Goal: Book appointment/travel/reservation

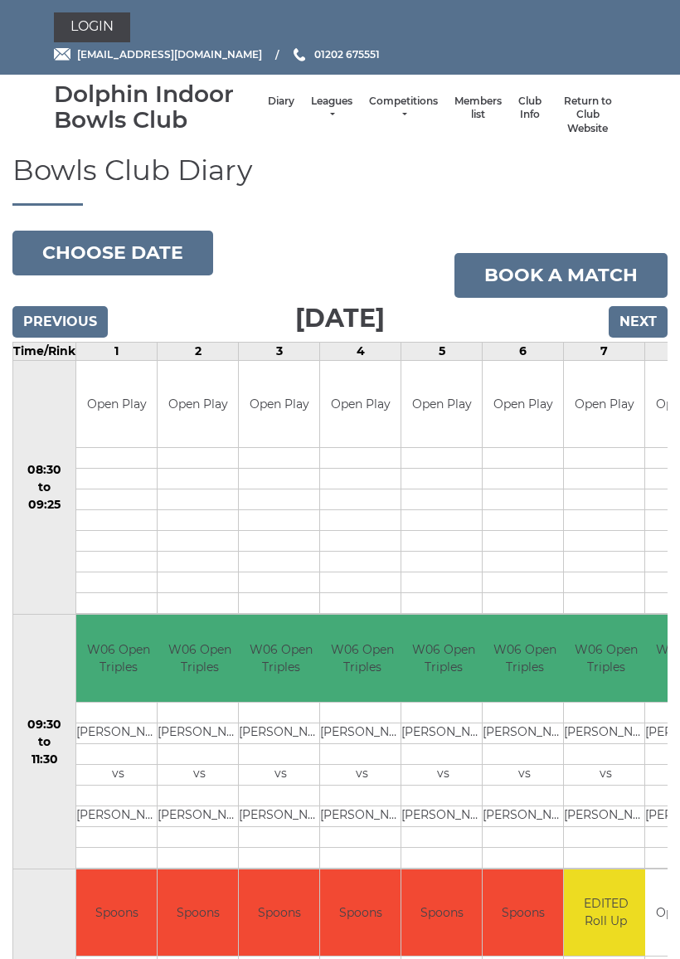
click at [131, 251] on button "Choose date" at bounding box center [112, 253] width 201 height 45
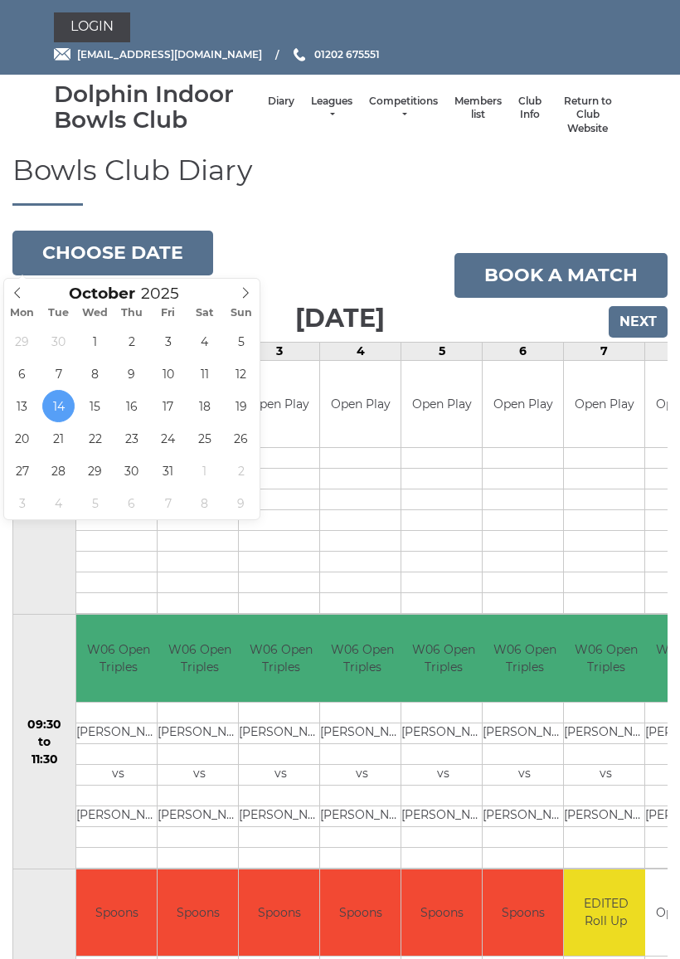
type input "[DATE]"
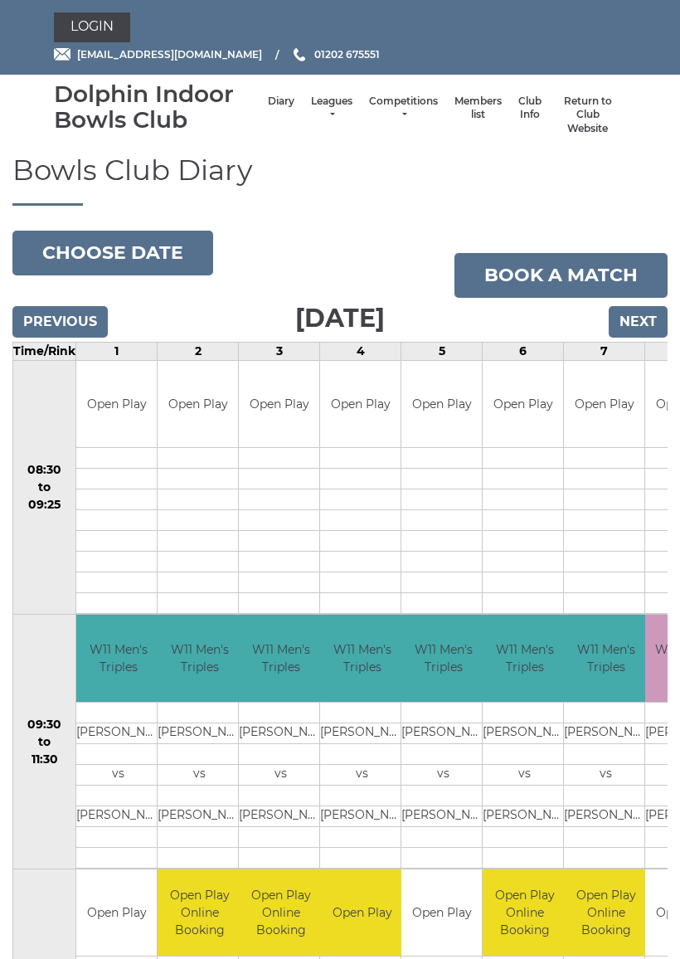
click at [163, 245] on button "Choose date" at bounding box center [112, 253] width 201 height 45
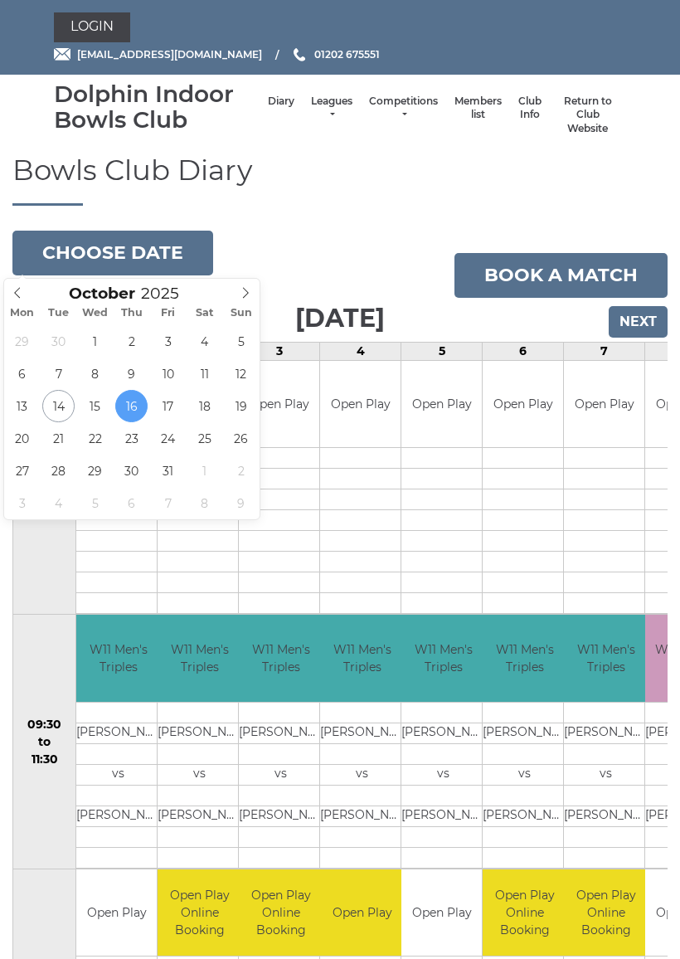
type input "[DATE]"
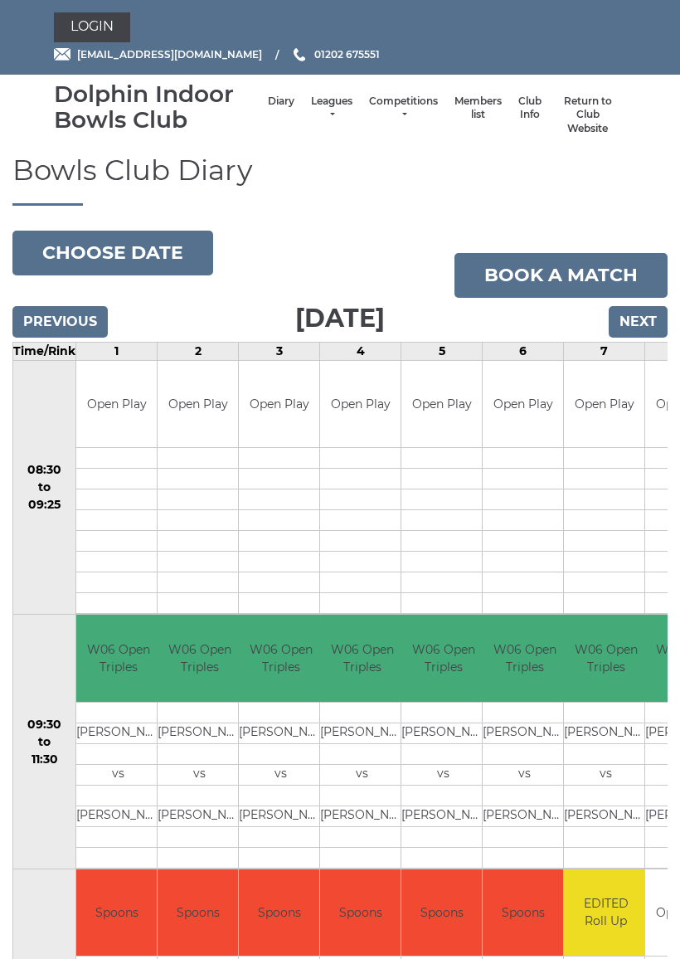
click at [148, 252] on button "Choose date" at bounding box center [112, 253] width 201 height 45
click at [392, 557] on td at bounding box center [360, 561] width 80 height 21
